Goal: Obtain resource: Download file/media

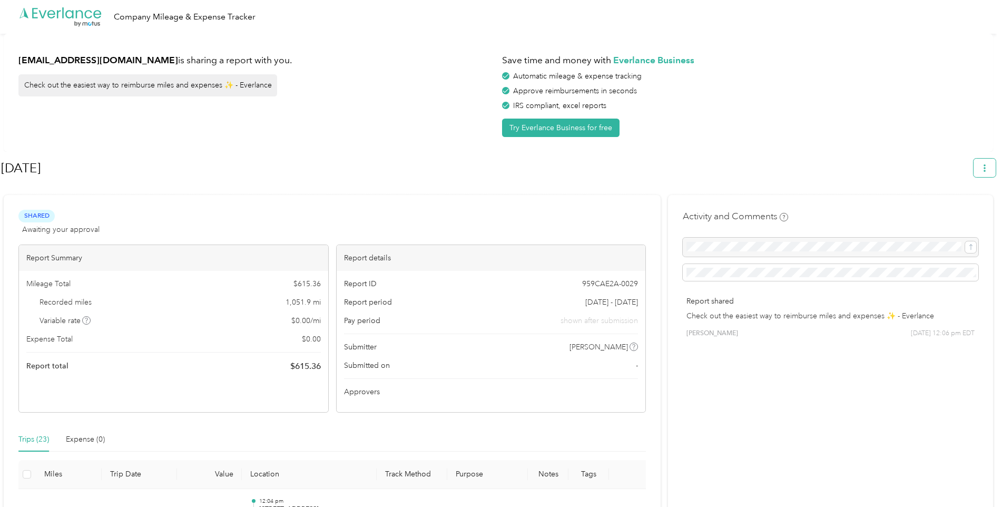
click at [989, 167] on icon "button" at bounding box center [984, 167] width 7 height 7
click at [956, 212] on span "Download" at bounding box center [960, 217] width 35 height 11
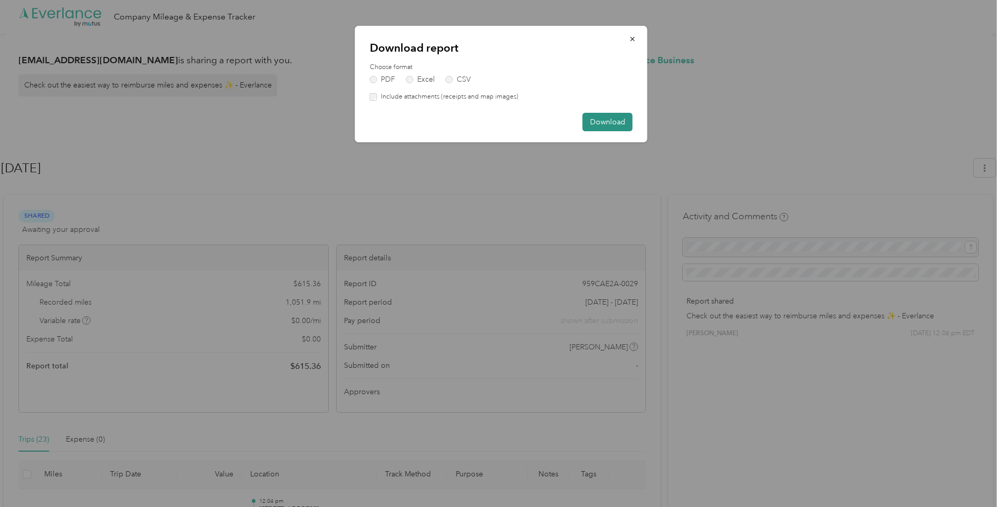
click at [618, 121] on button "Download" at bounding box center [608, 122] width 50 height 18
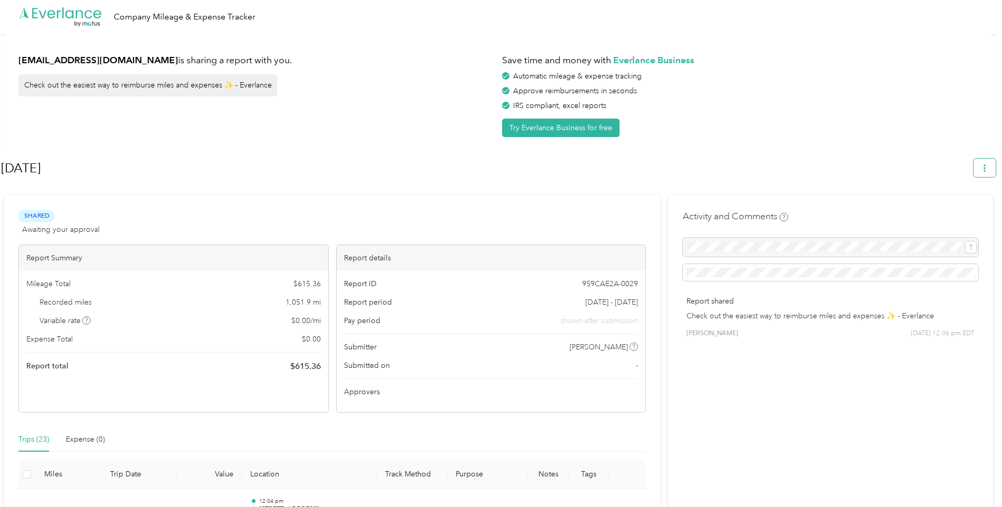
click at [983, 170] on button "button" at bounding box center [985, 168] width 22 height 18
click at [881, 124] on div "Save time and money with Everlance Business Automatic mileage & expense trackin…" at bounding box center [740, 92] width 476 height 89
